Goal: Browse casually

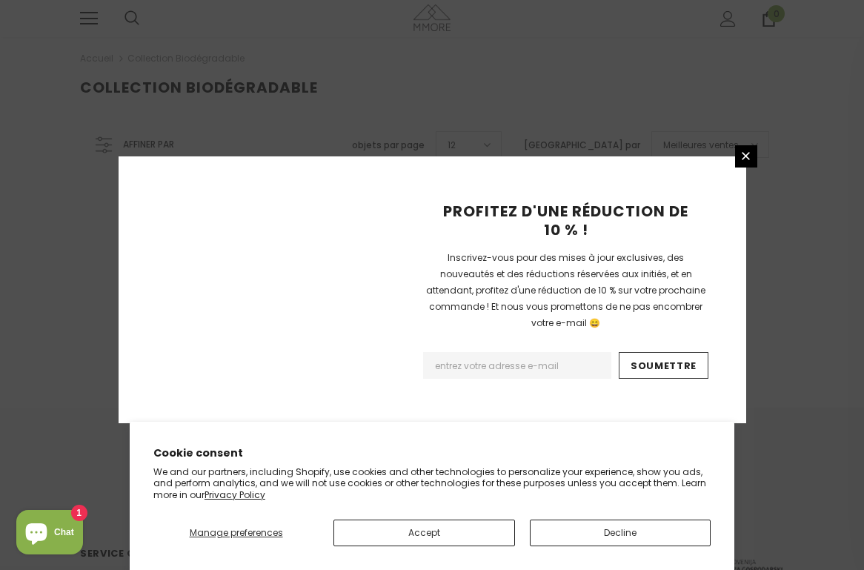
scroll to position [294, 0]
